Goal: Information Seeking & Learning: Learn about a topic

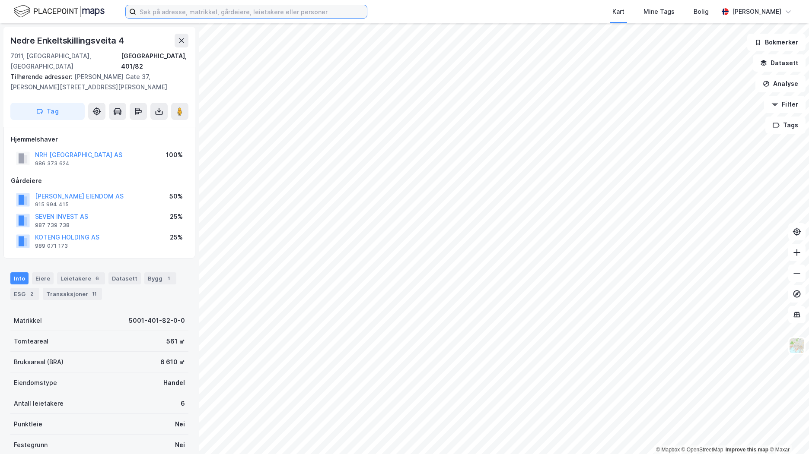
click at [213, 16] on input at bounding box center [251, 11] width 231 height 13
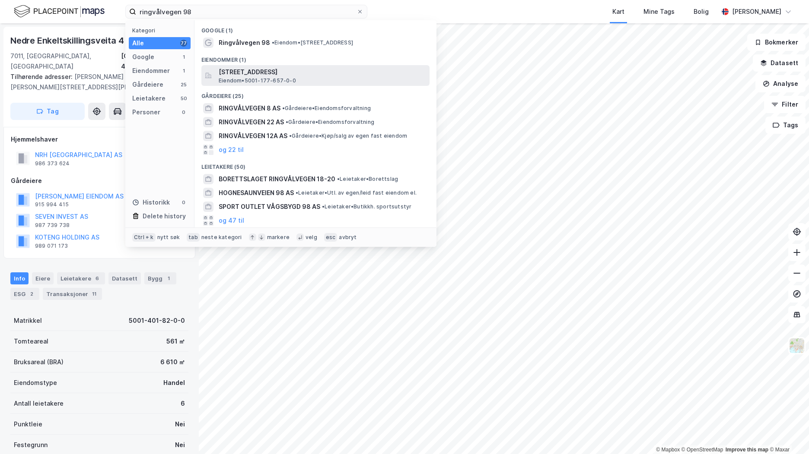
click at [289, 68] on span "[STREET_ADDRESS]" at bounding box center [322, 72] width 207 height 10
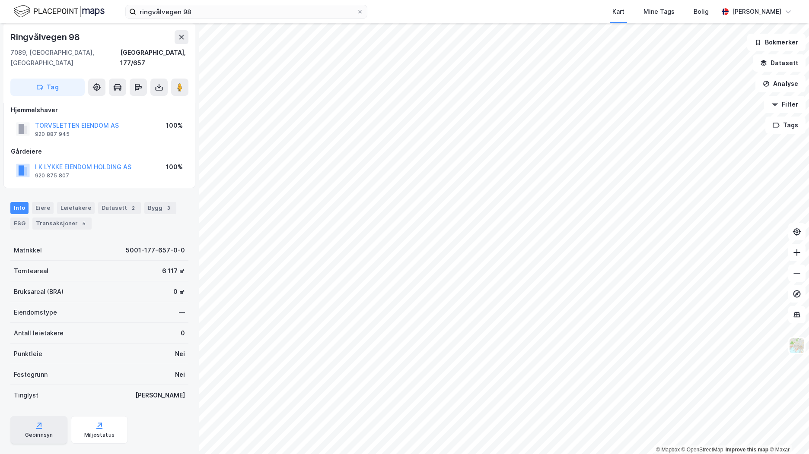
scroll to position [16, 0]
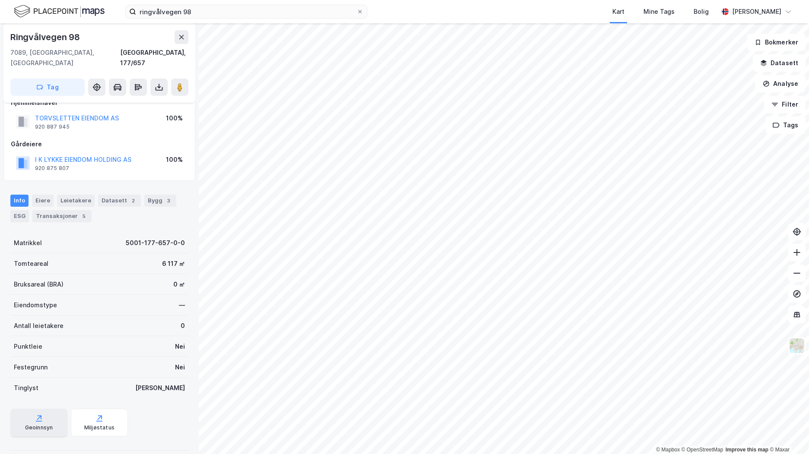
click at [54, 414] on div "Geoinnsyn" at bounding box center [38, 423] width 57 height 28
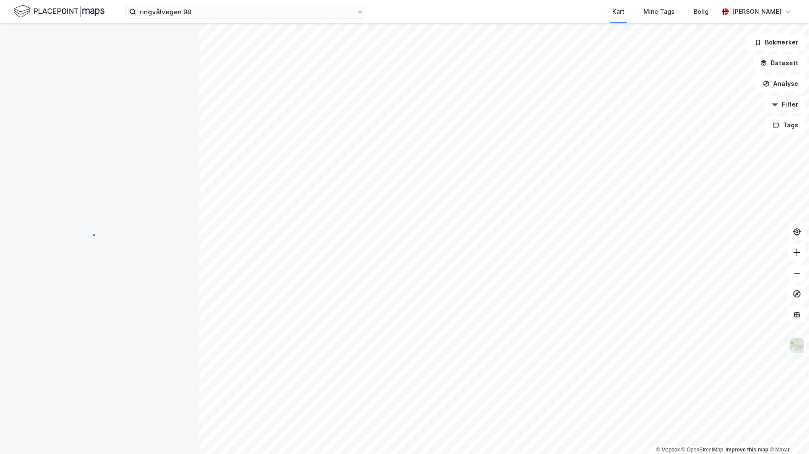
scroll to position [16, 0]
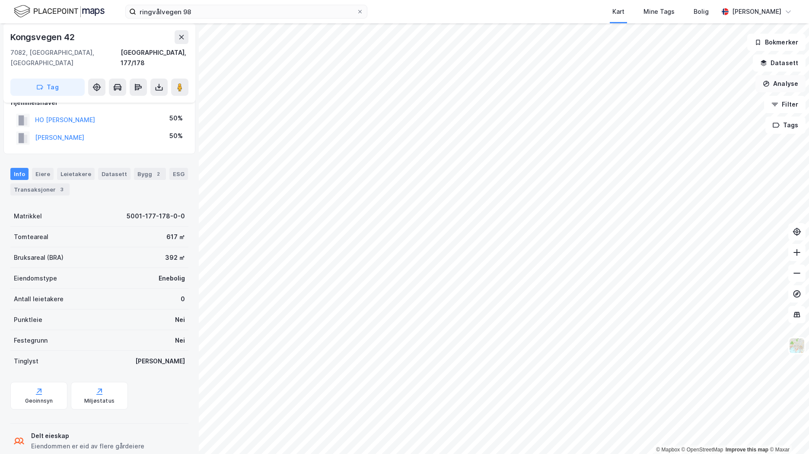
click at [775, 80] on button "Analyse" at bounding box center [780, 83] width 50 height 17
click at [719, 106] on div "Tegn område" at bounding box center [699, 102] width 99 height 14
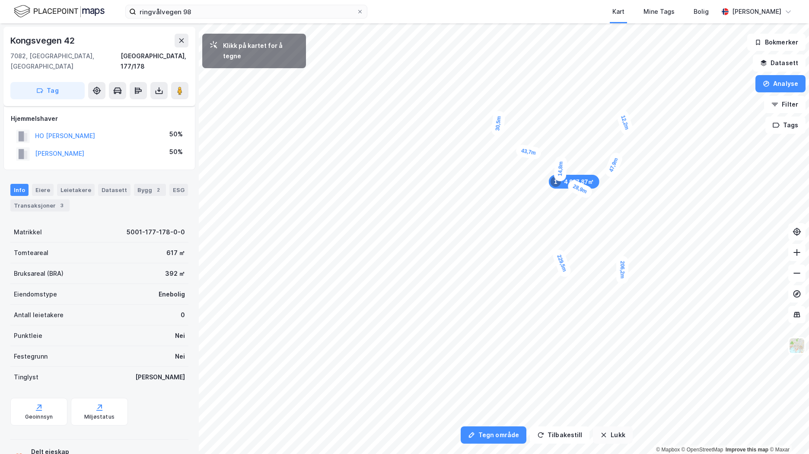
click at [618, 431] on button "Lukk" at bounding box center [612, 435] width 39 height 17
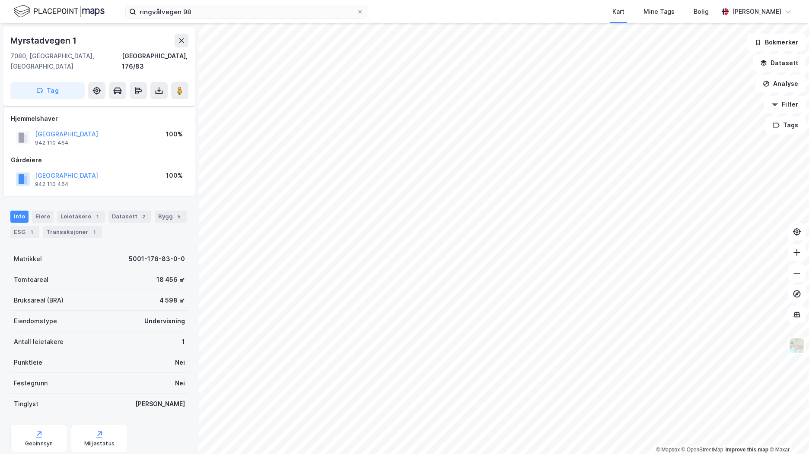
scroll to position [16, 0]
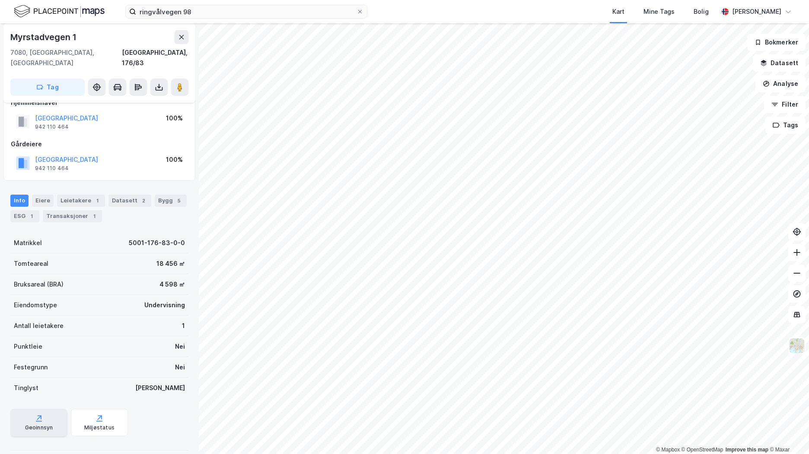
click at [39, 421] on icon at bounding box center [39, 421] width 6 height 1
click at [787, 62] on button "Datasett" at bounding box center [778, 62] width 53 height 17
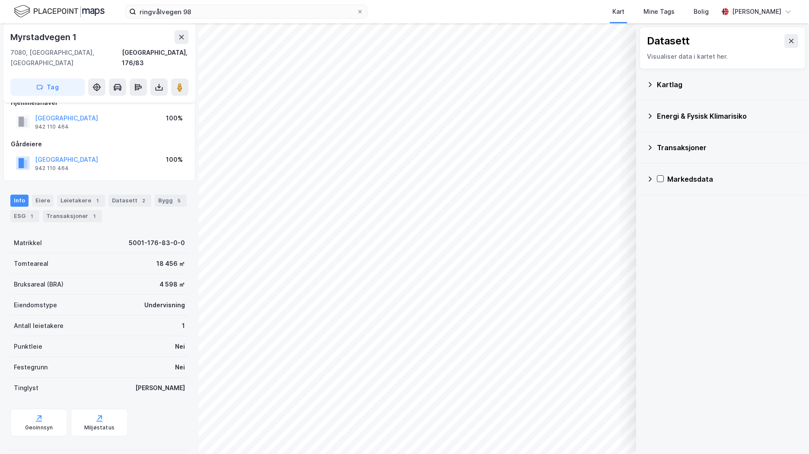
click at [670, 86] on div "Kartlag" at bounding box center [728, 84] width 142 height 10
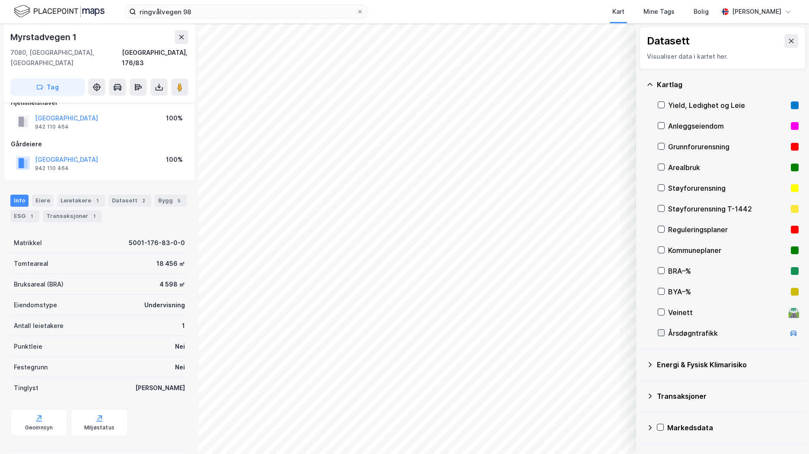
click at [661, 336] on icon at bounding box center [661, 333] width 6 height 6
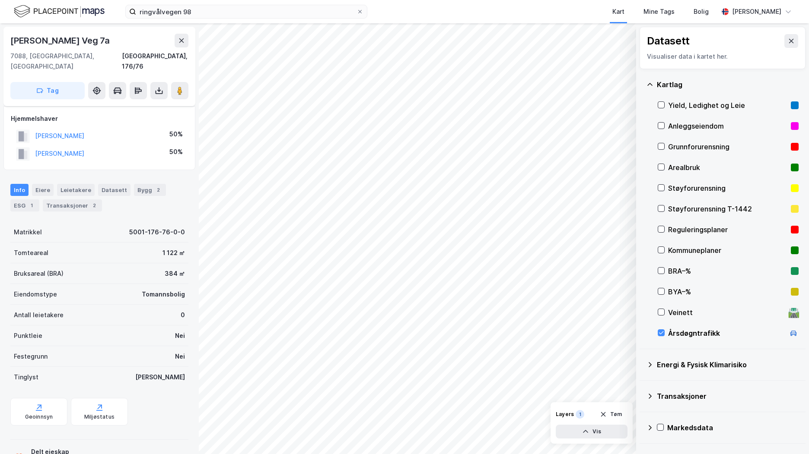
scroll to position [16, 0]
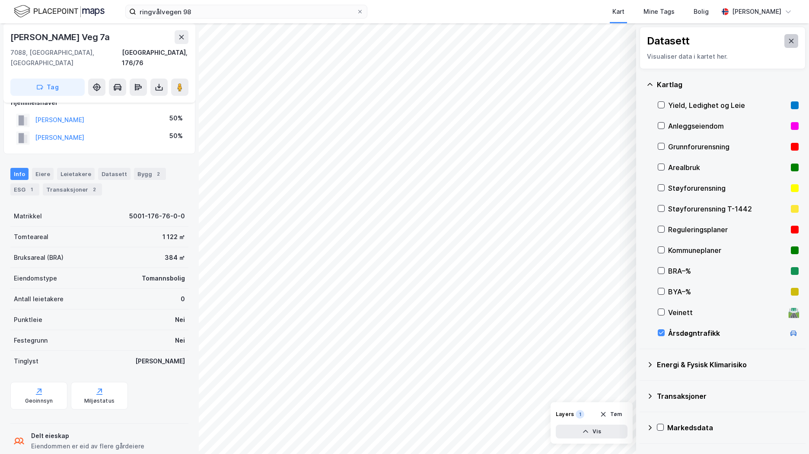
click at [787, 41] on icon at bounding box center [790, 41] width 7 height 7
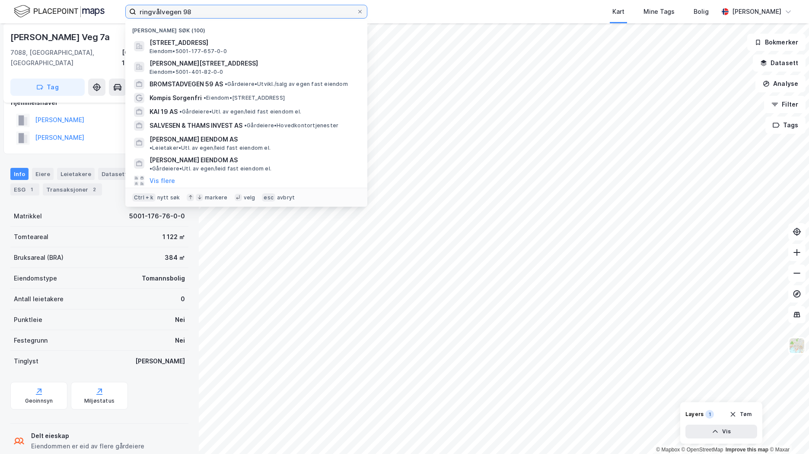
drag, startPoint x: 191, startPoint y: 9, endPoint x: 63, endPoint y: -3, distance: 128.9
click at [63, 0] on html "ringvålvegen 98 Nylige søk (100) [STREET_ADDRESS] Eiendom • 5001-177-657-0-0 Ol…" at bounding box center [404, 227] width 809 height 454
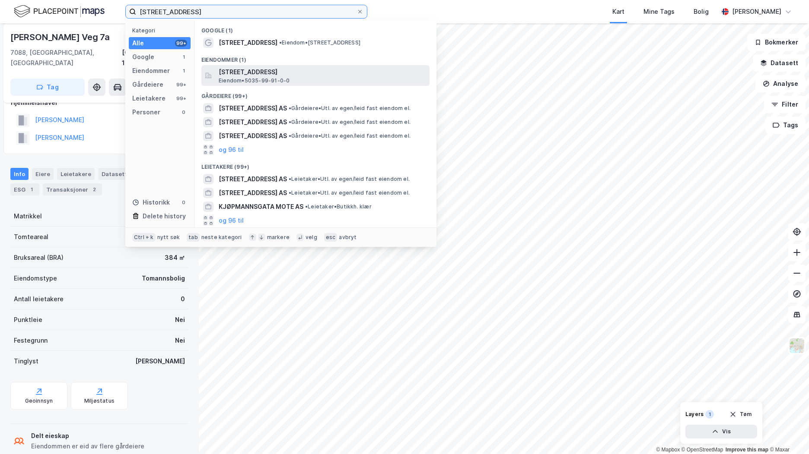
type input "[STREET_ADDRESS]"
click at [285, 81] on span "Eiendom • 5035-99-91-0-0" at bounding box center [254, 80] width 71 height 7
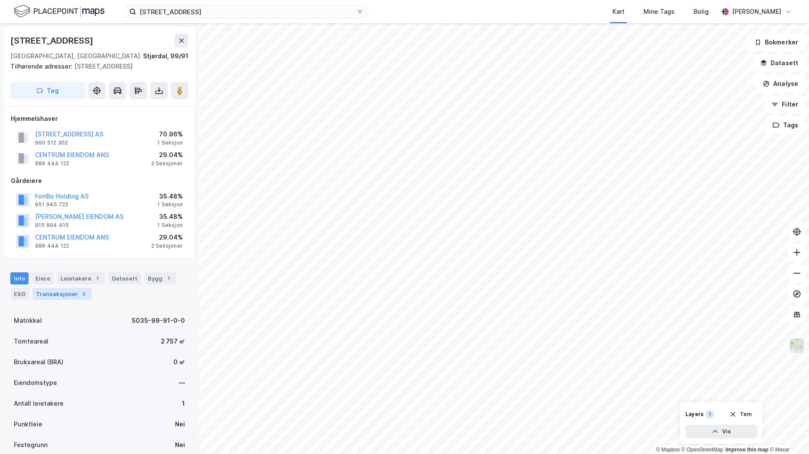
click at [65, 299] on div "Transaksjoner 5" at bounding box center [61, 294] width 59 height 12
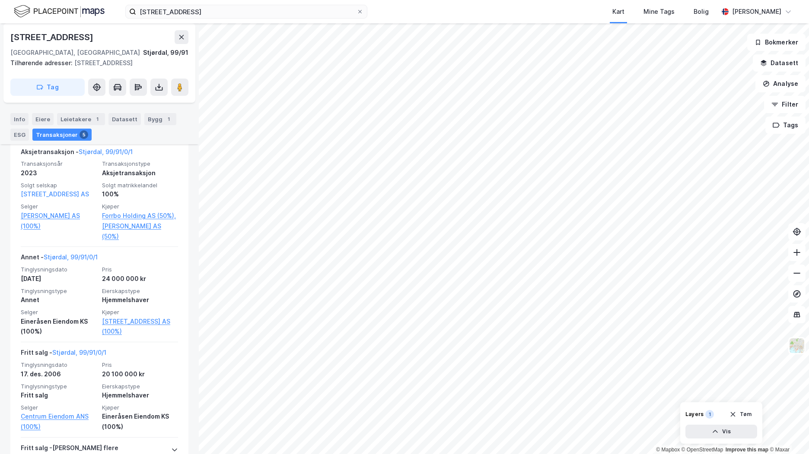
scroll to position [364, 0]
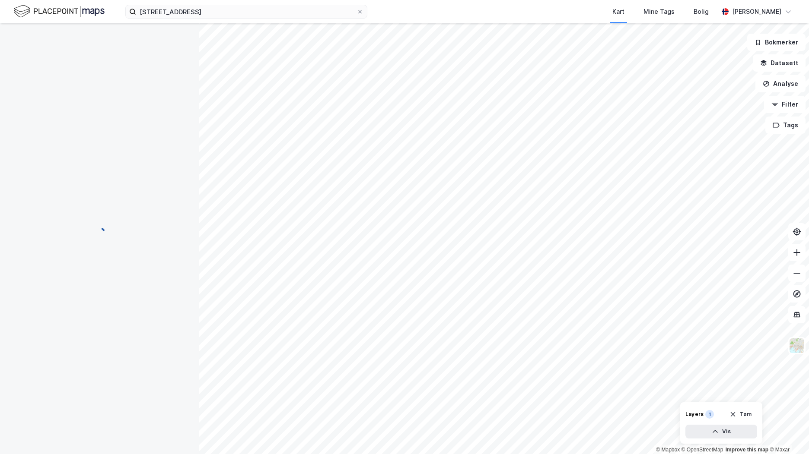
scroll to position [18, 0]
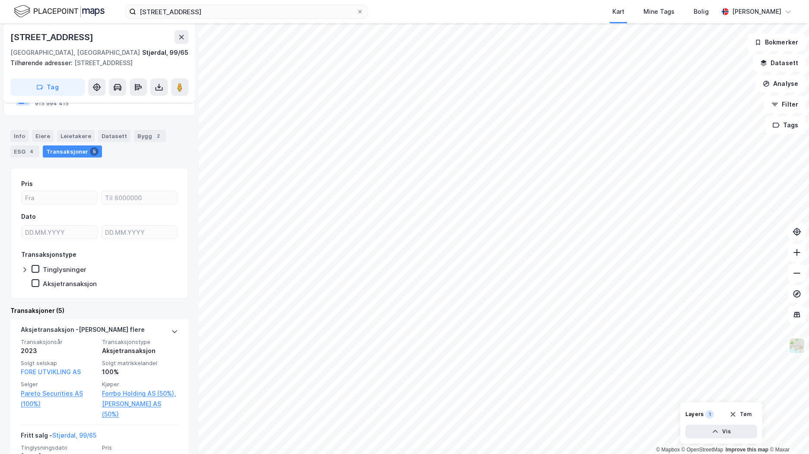
scroll to position [216, 0]
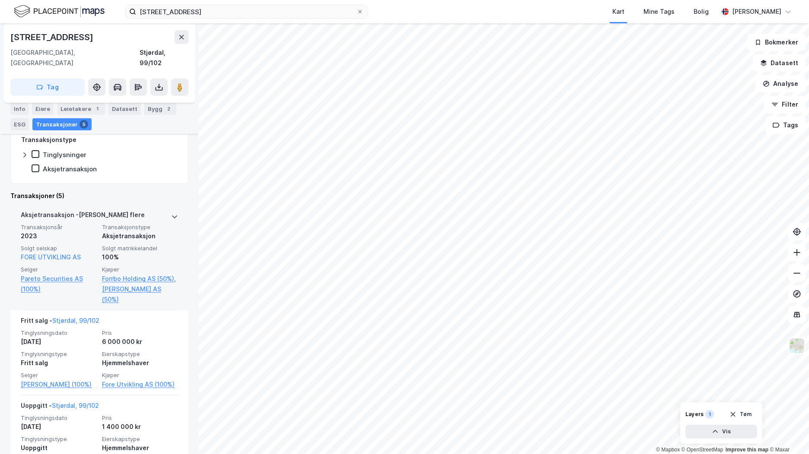
scroll to position [259, 0]
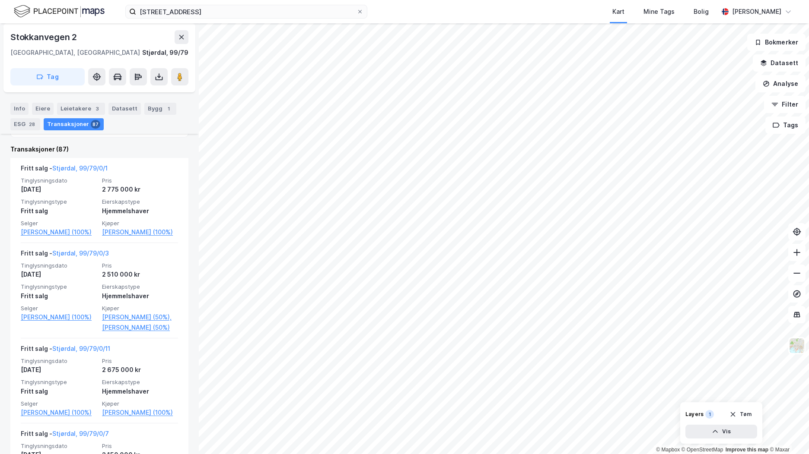
scroll to position [259, 0]
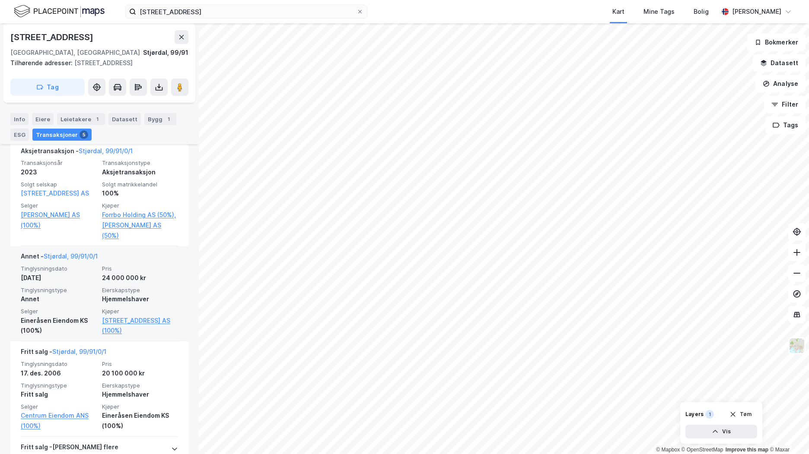
scroll to position [300, 0]
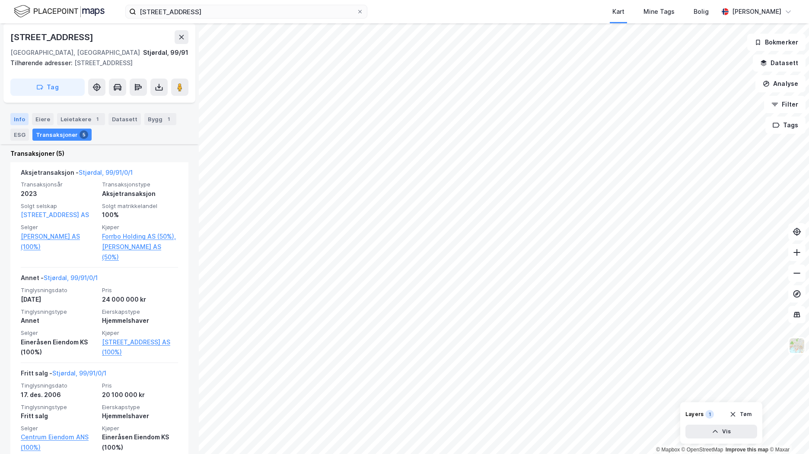
click at [17, 122] on div "Info" at bounding box center [19, 119] width 18 height 12
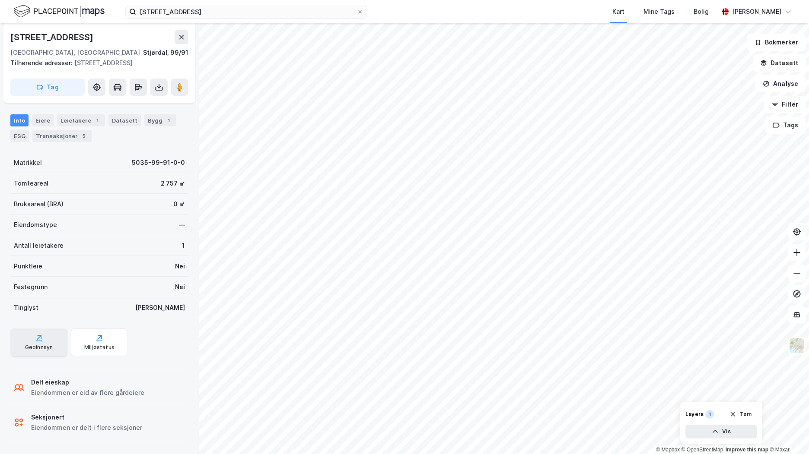
click at [51, 340] on div "Geoinnsyn" at bounding box center [38, 343] width 57 height 28
click at [781, 84] on button "Analyse" at bounding box center [780, 83] width 50 height 17
click at [787, 64] on button "Datasett" at bounding box center [778, 62] width 53 height 17
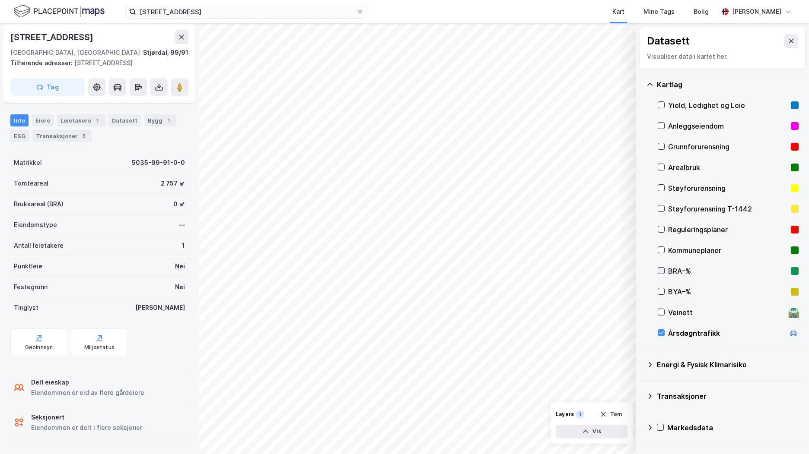
click at [662, 269] on icon at bounding box center [661, 271] width 6 height 6
click at [661, 330] on icon at bounding box center [661, 333] width 6 height 6
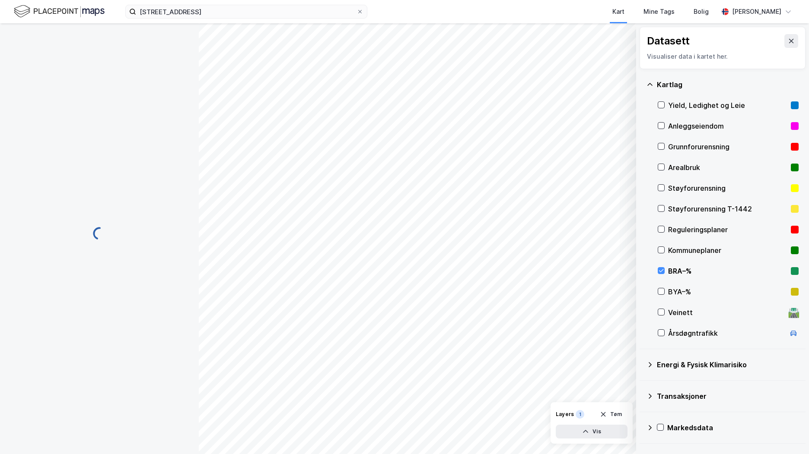
scroll to position [0, 0]
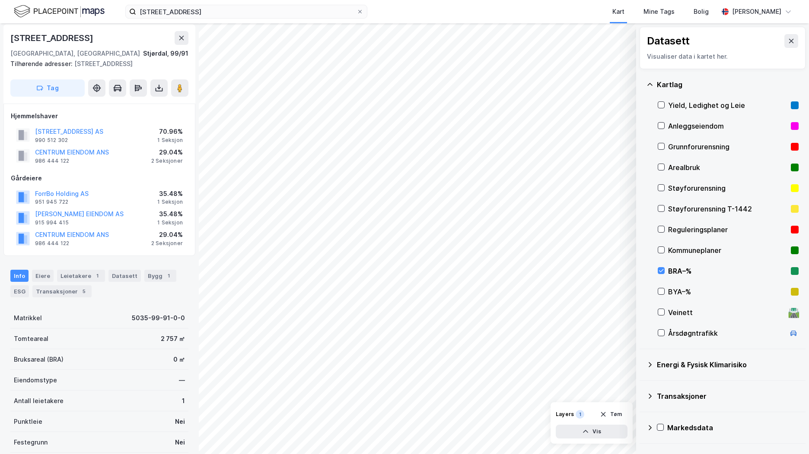
click at [665, 269] on div "BRA–%" at bounding box center [727, 271] width 141 height 21
